Goal: Find specific fact: Find specific fact

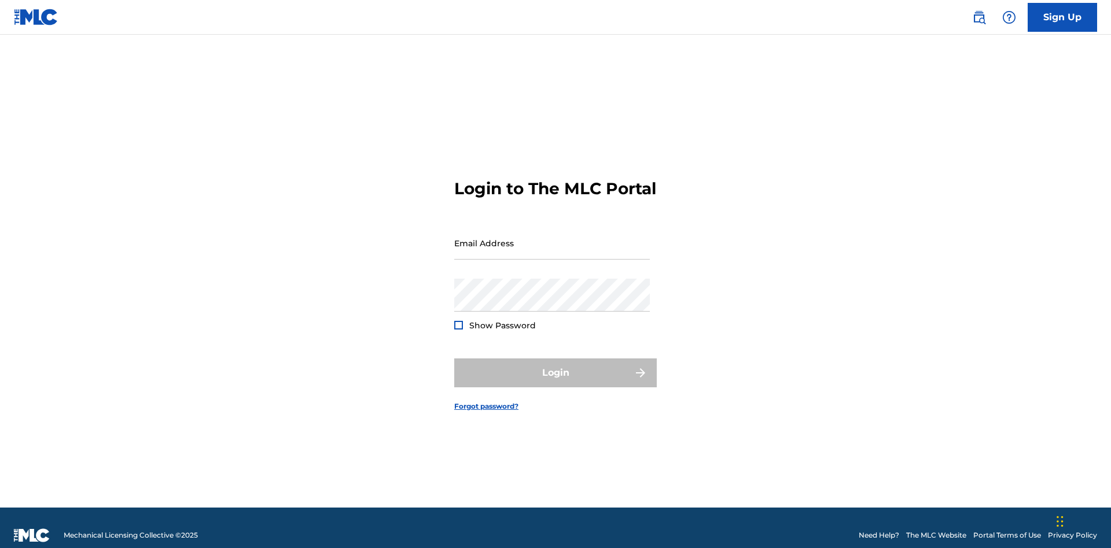
scroll to position [15, 0]
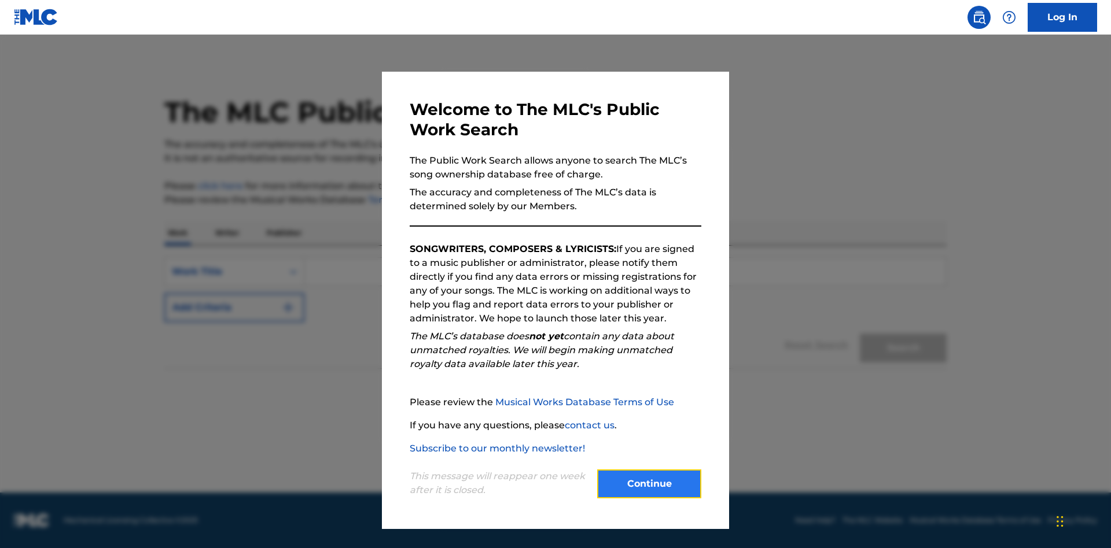
click at [649, 484] on button "Continue" at bounding box center [649, 484] width 104 height 29
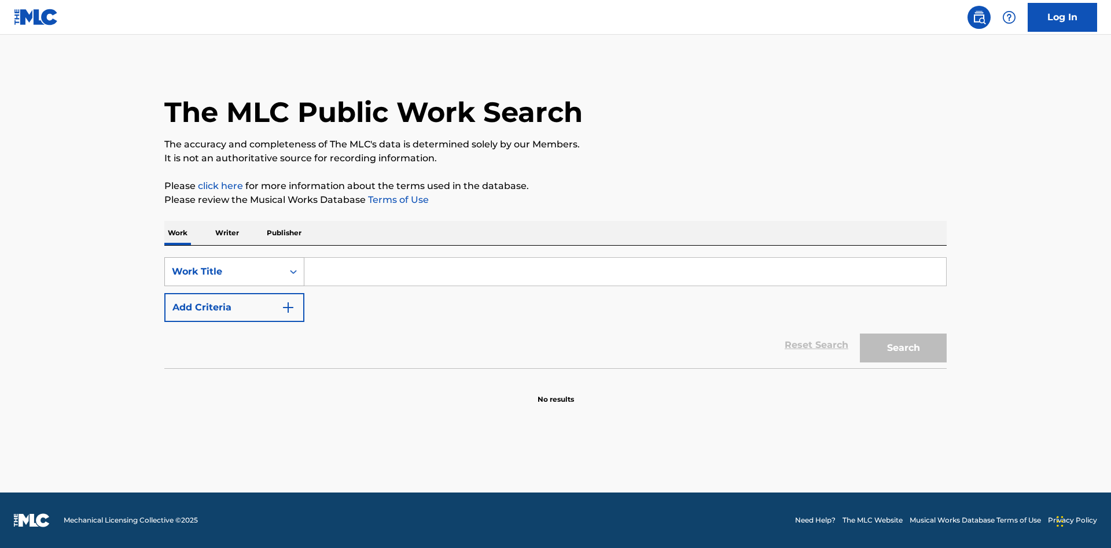
click at [224, 272] on div "Work Title" at bounding box center [224, 272] width 104 height 14
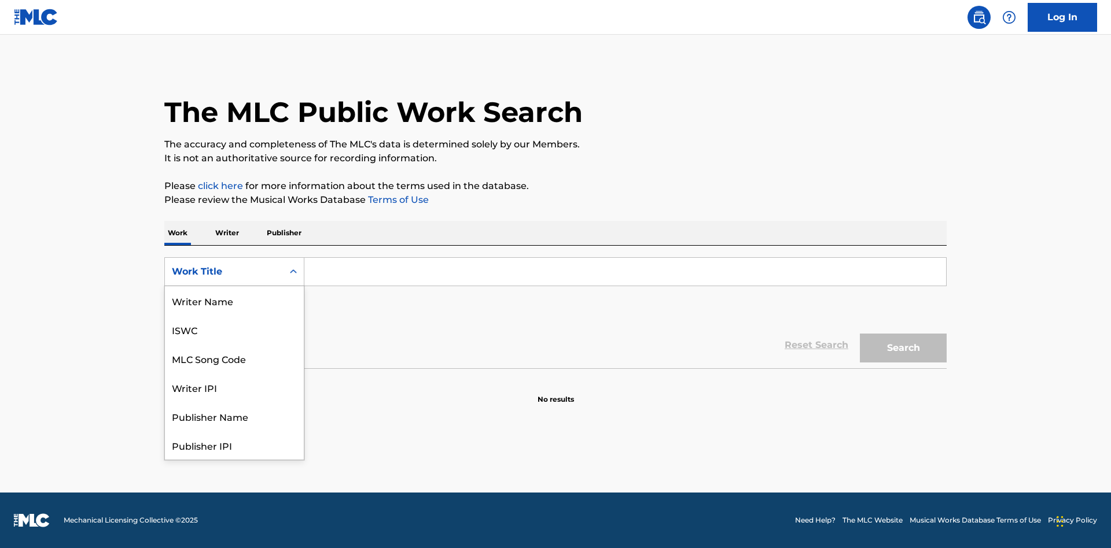
scroll to position [58, 0]
click at [234, 301] on div "MLC Song Code" at bounding box center [234, 300] width 139 height 29
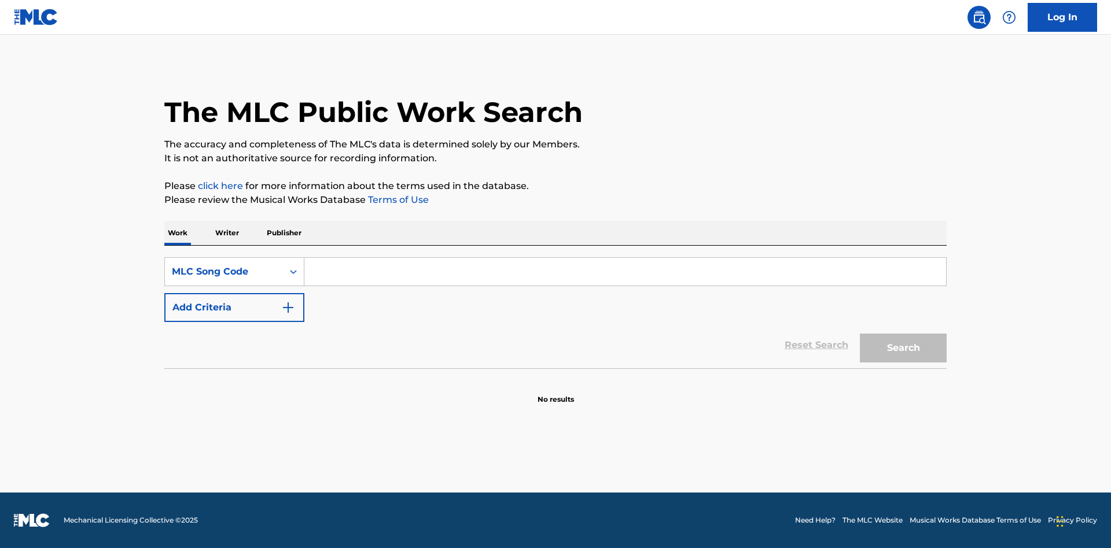
click at [625, 272] on input "Search Form" at bounding box center [624, 272] width 641 height 28
type input "MV82XX"
click at [903, 348] on button "Search" at bounding box center [903, 348] width 87 height 29
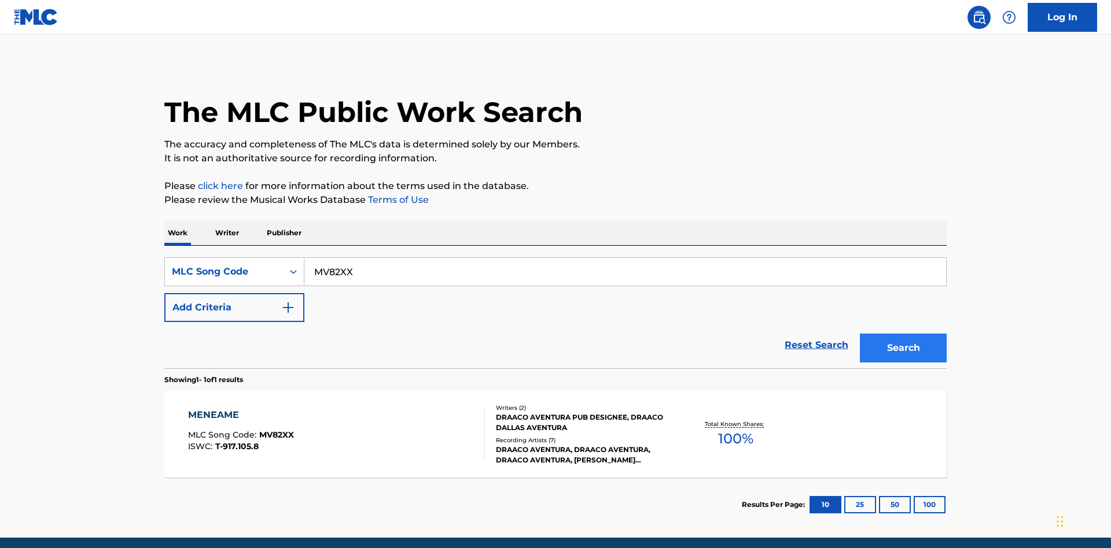
scroll to position [45, 0]
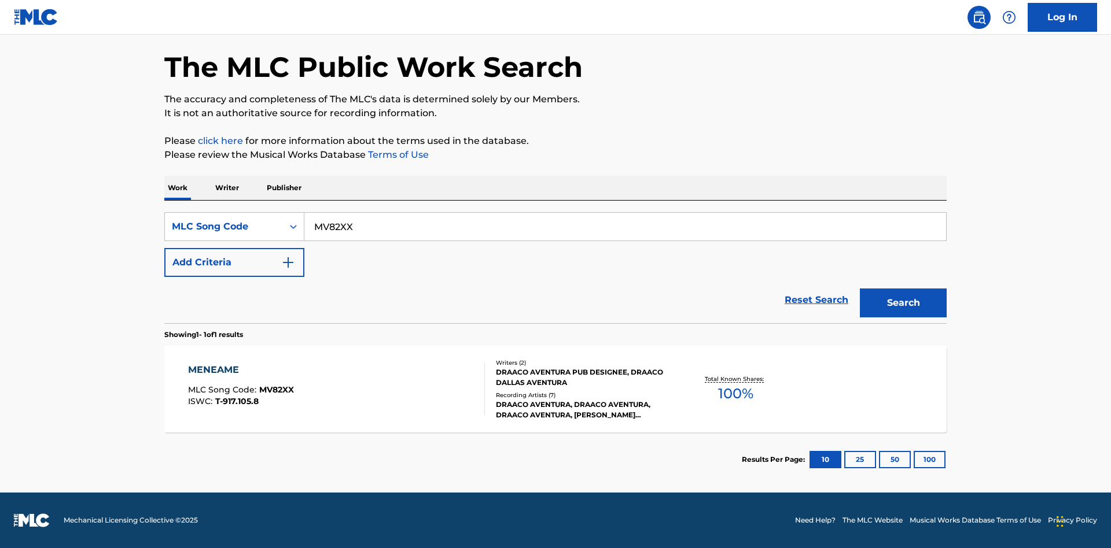
click at [555, 389] on div "Writers ( 2 ) DRAACO AVENTURA PUB DESIGNEE, DRAACO DALLAS AVENTURA Recording Ar…" at bounding box center [578, 390] width 186 height 62
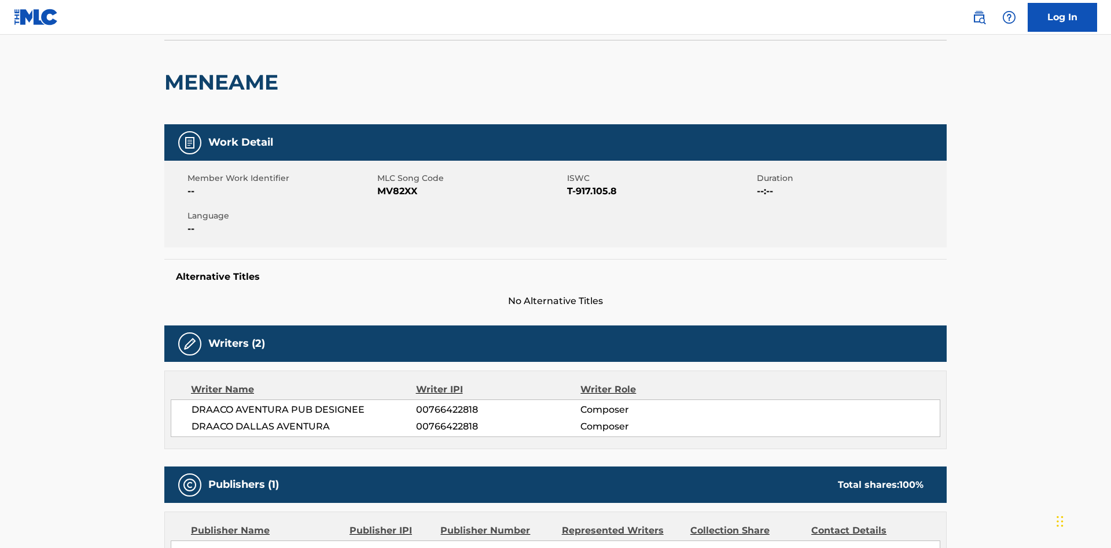
scroll to position [9, 0]
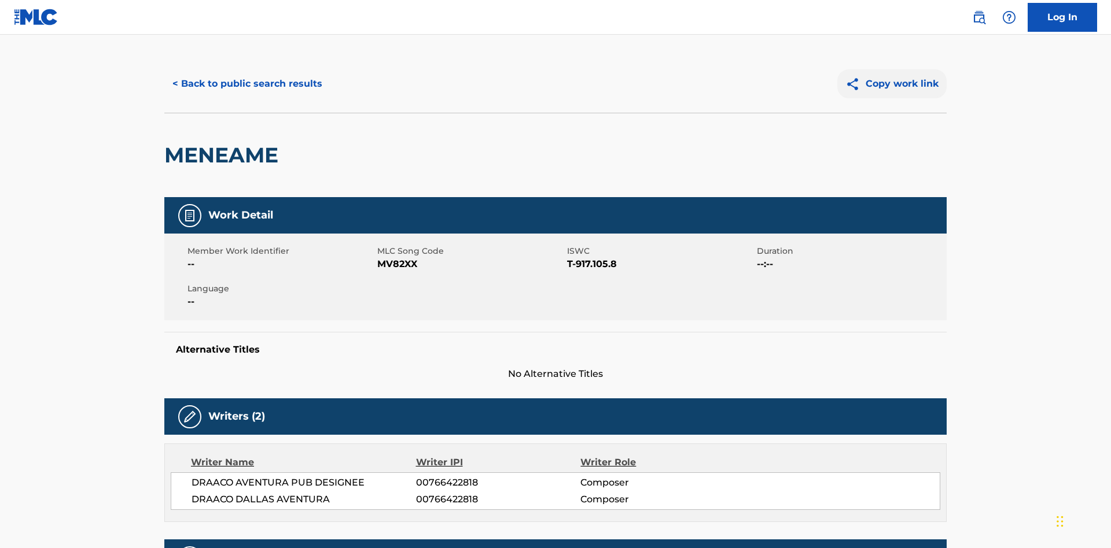
click at [892, 84] on button "Copy work link" at bounding box center [891, 83] width 109 height 29
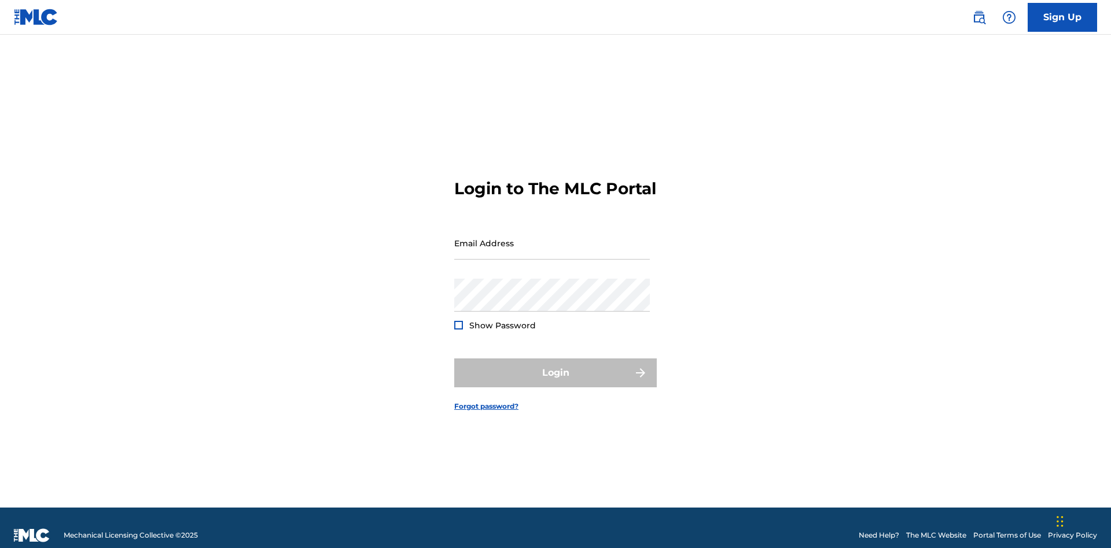
scroll to position [15, 0]
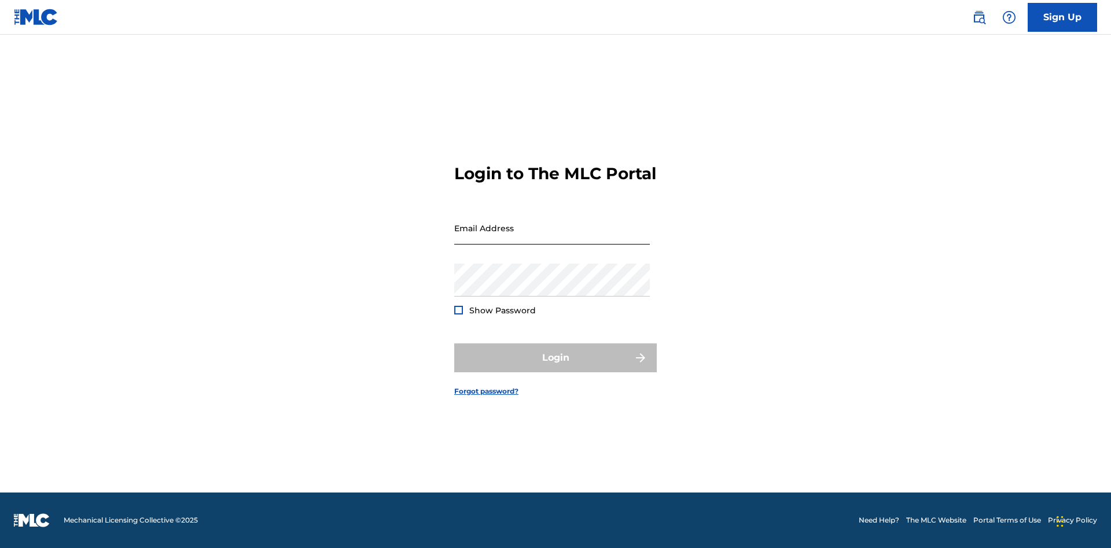
click at [552, 238] on input "Email Address" at bounding box center [552, 228] width 196 height 33
type input "[EMAIL_ADDRESS][DOMAIN_NAME]"
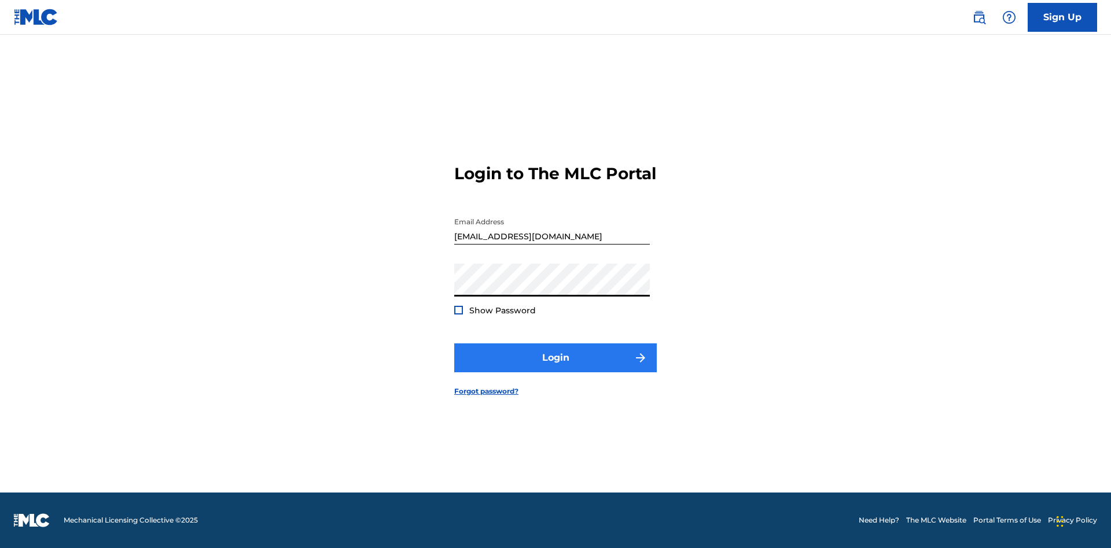
click at [555, 368] on button "Login" at bounding box center [555, 358] width 202 height 29
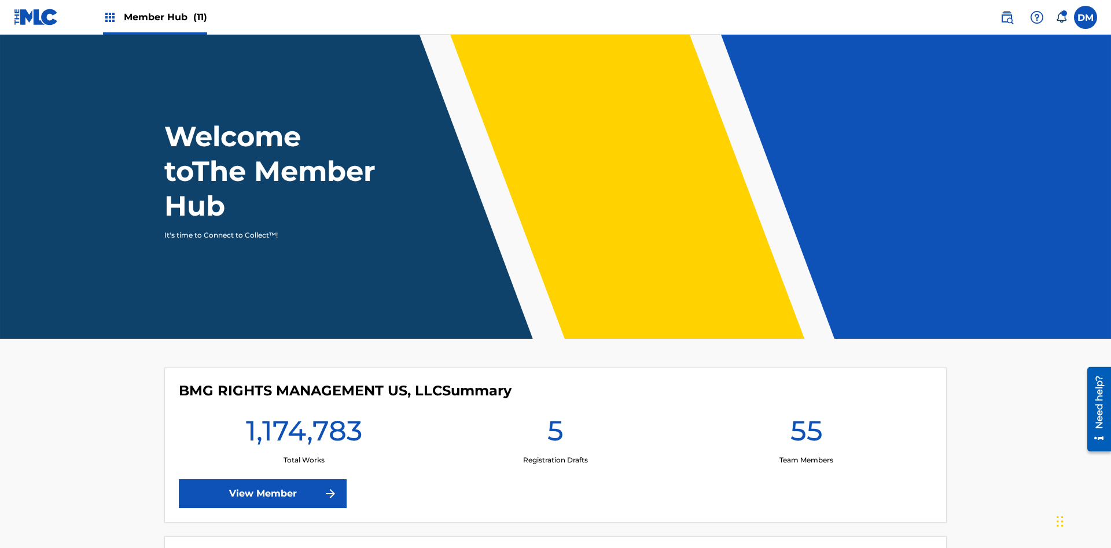
scroll to position [50, 0]
